Goal: Find specific page/section: Find specific page/section

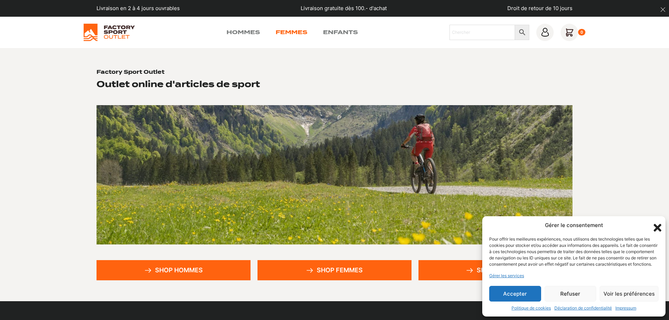
click at [285, 30] on link "Femmes" at bounding box center [292, 32] width 32 height 8
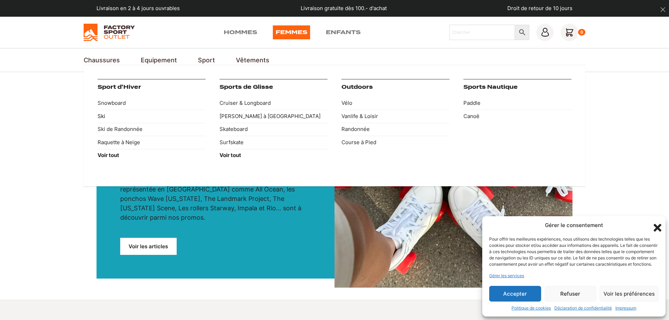
click at [102, 117] on link "Ski" at bounding box center [152, 116] width 108 height 13
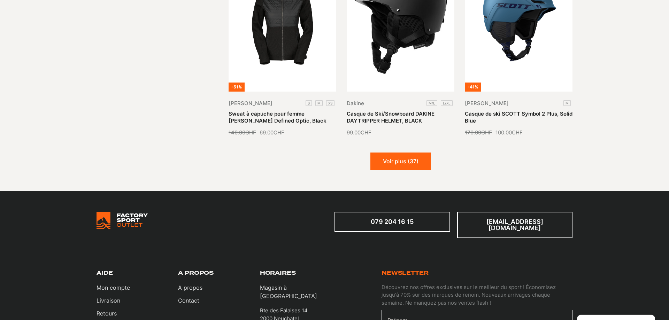
scroll to position [853, 0]
click at [403, 164] on button "Voir plus (37)" at bounding box center [400, 161] width 61 height 17
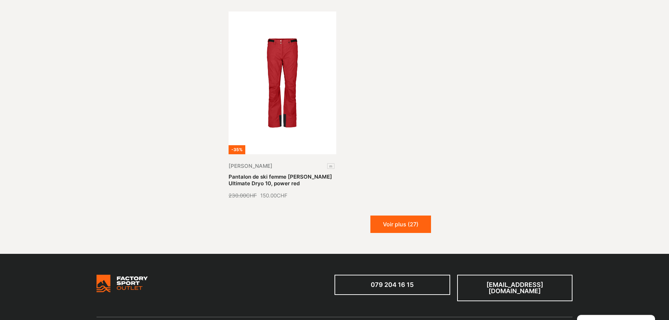
scroll to position [1705, 0]
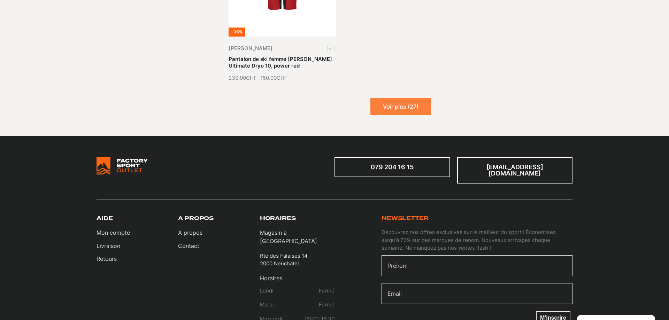
click at [395, 100] on button "Voir plus (27)" at bounding box center [400, 106] width 61 height 17
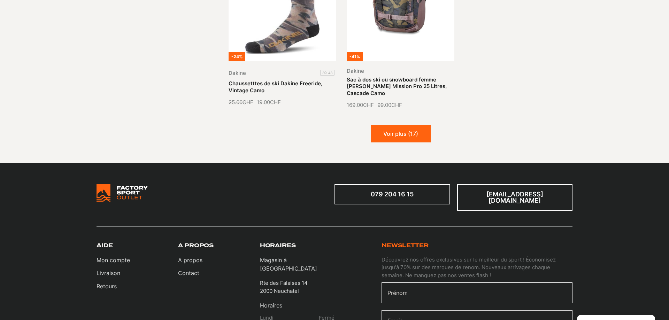
scroll to position [2345, 0]
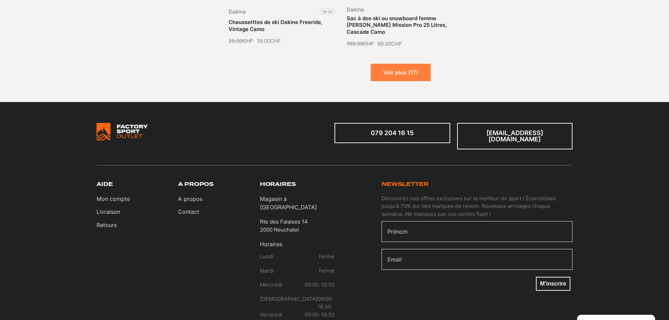
click at [412, 64] on button "Voir plus (17)" at bounding box center [401, 72] width 60 height 17
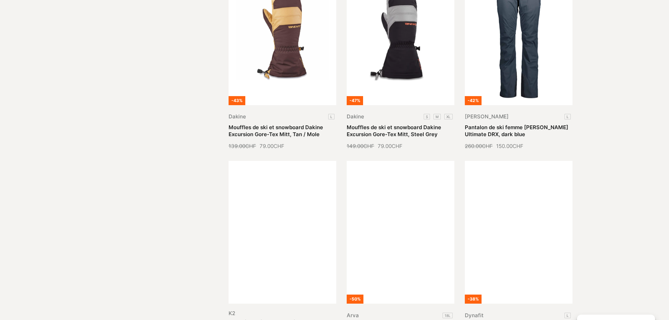
scroll to position [2469, 0]
